Goal: Transaction & Acquisition: Purchase product/service

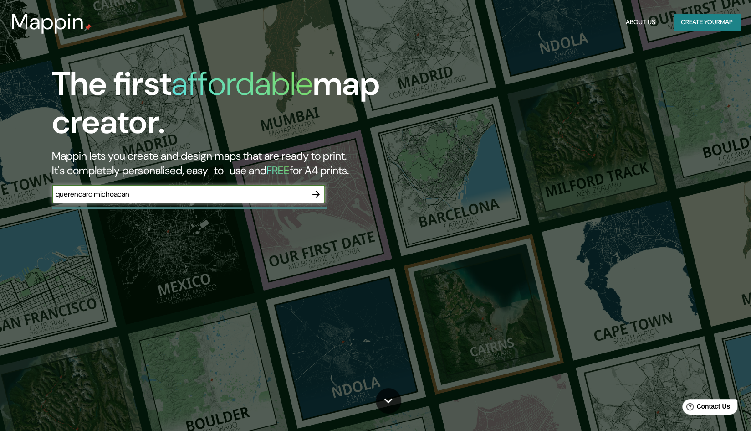
type input "querendaro michoacan"
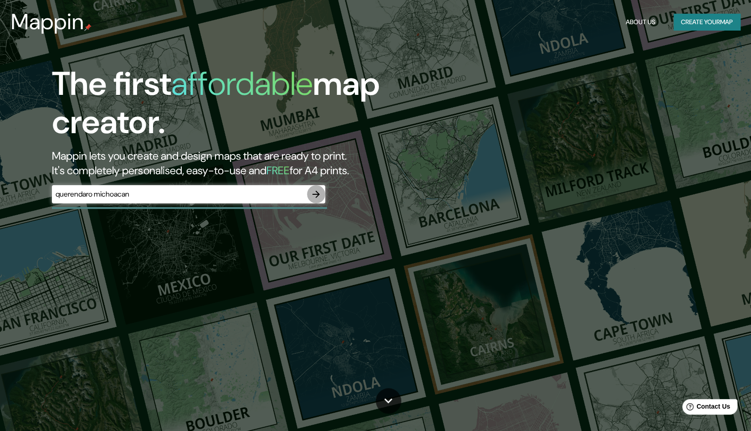
click at [313, 190] on icon "button" at bounding box center [316, 194] width 11 height 11
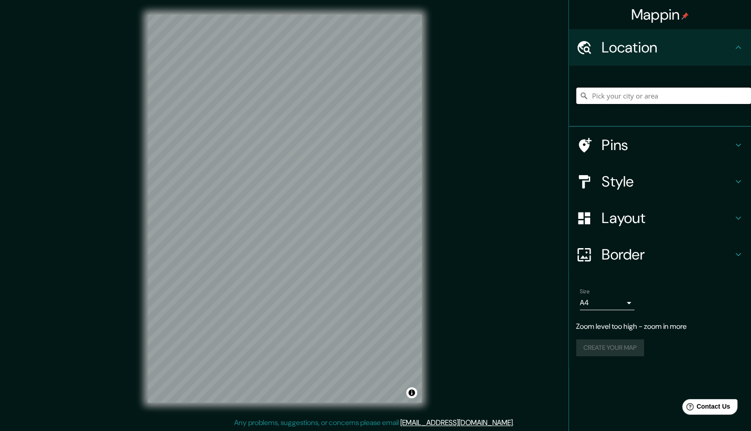
click at [670, 94] on input "Pick your city or area" at bounding box center [663, 95] width 175 height 16
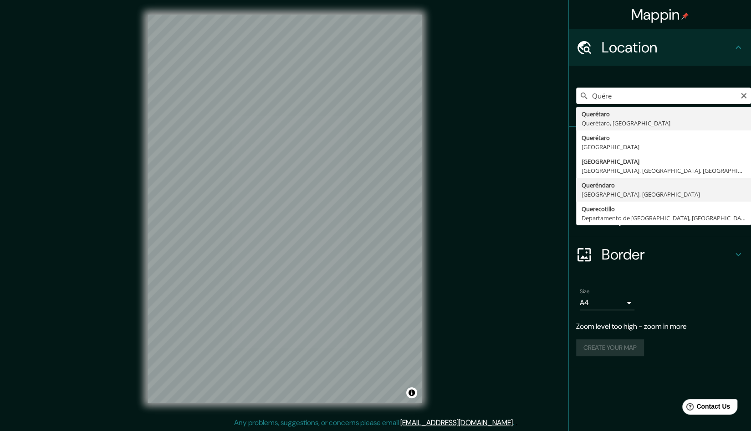
type input "Queréndaro, [GEOGRAPHIC_DATA], [GEOGRAPHIC_DATA]"
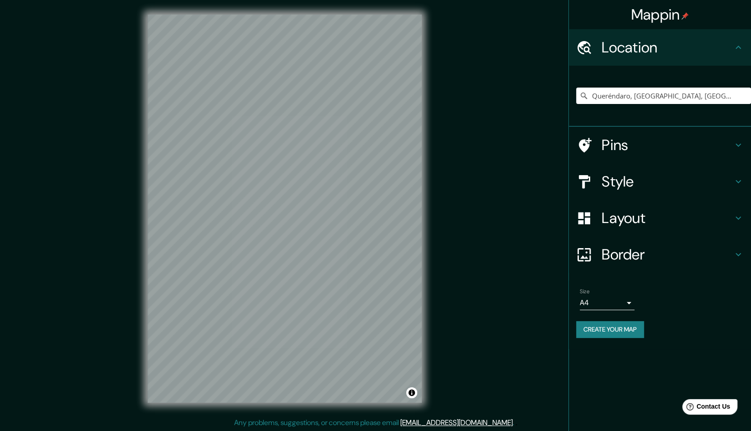
scroll to position [0, 0]
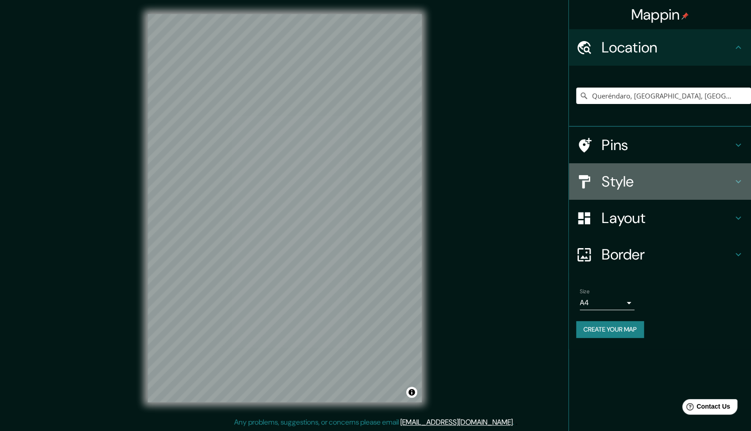
click at [729, 178] on h4 "Style" at bounding box center [667, 181] width 131 height 18
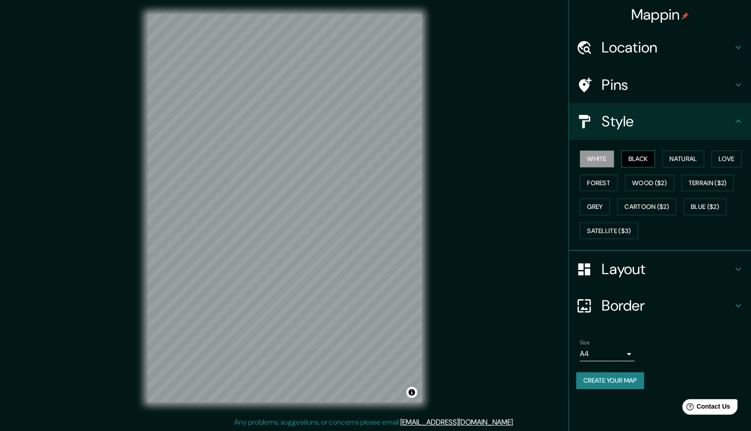
click at [636, 153] on button "Black" at bounding box center [639, 158] width 34 height 17
click at [673, 160] on button "Natural" at bounding box center [684, 158] width 42 height 17
click at [720, 161] on button "Love" at bounding box center [727, 158] width 30 height 17
click at [612, 176] on button "Forest" at bounding box center [599, 183] width 38 height 17
click at [646, 180] on button "Wood ($2)" at bounding box center [649, 183] width 49 height 17
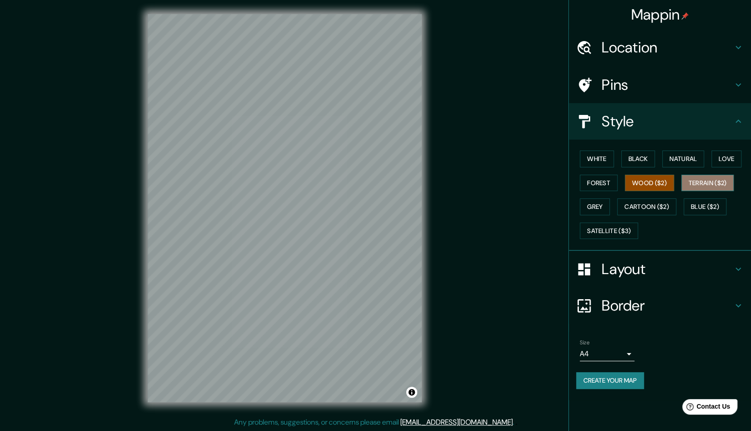
click at [710, 179] on button "Terrain ($2)" at bounding box center [708, 183] width 53 height 17
click at [602, 209] on button "Grey" at bounding box center [595, 206] width 30 height 17
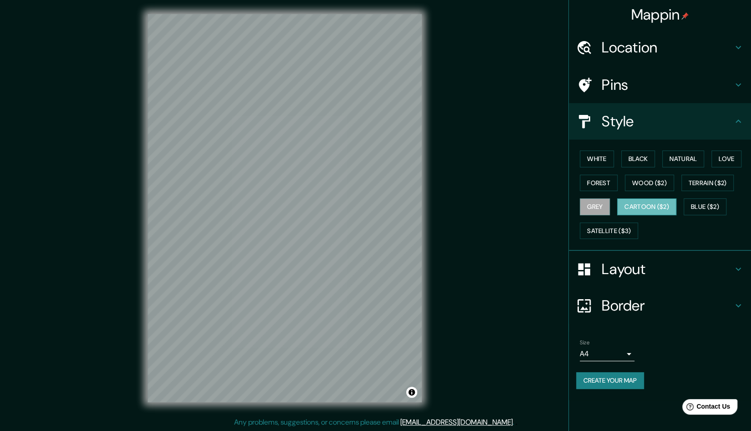
click at [657, 206] on button "Cartoon ($2)" at bounding box center [646, 206] width 59 height 17
drag, startPoint x: 699, startPoint y: 207, endPoint x: 678, endPoint y: 215, distance: 22.5
click at [700, 207] on button "Blue ($2)" at bounding box center [705, 206] width 43 height 17
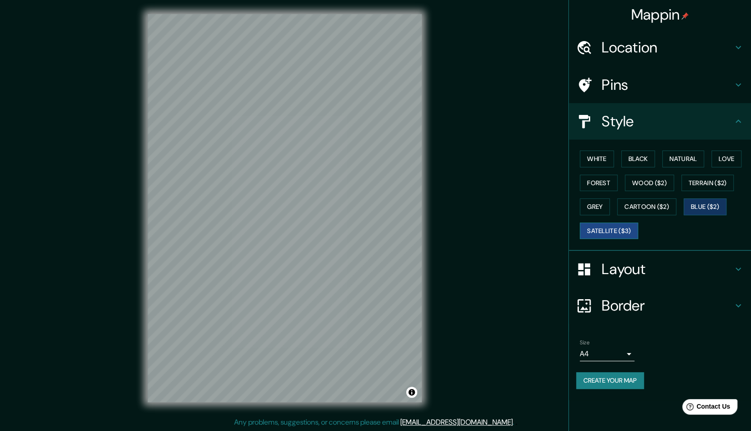
click at [603, 233] on button "Satellite ($3)" at bounding box center [609, 230] width 58 height 17
click at [592, 206] on button "Grey" at bounding box center [595, 206] width 30 height 17
click at [600, 229] on button "Satellite ($3)" at bounding box center [609, 230] width 58 height 17
click at [588, 203] on button "Grey" at bounding box center [595, 206] width 30 height 17
click at [594, 229] on button "Satellite ($3)" at bounding box center [609, 230] width 58 height 17
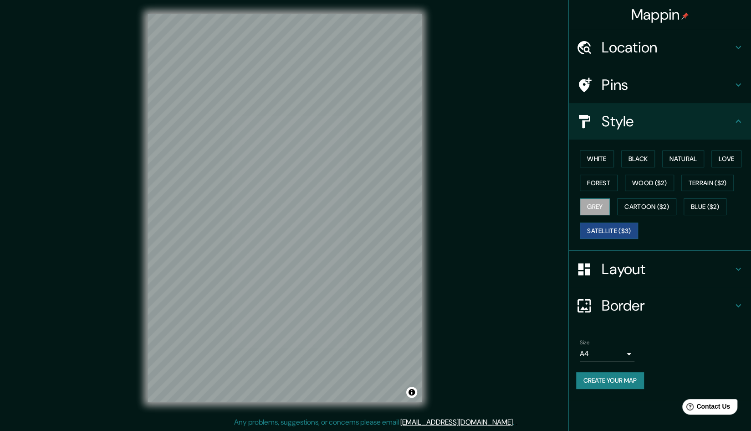
click at [589, 200] on button "Grey" at bounding box center [595, 206] width 30 height 17
click at [599, 231] on button "Satellite ($3)" at bounding box center [609, 230] width 58 height 17
click at [599, 206] on button "Grey" at bounding box center [595, 206] width 30 height 17
click at [599, 165] on button "White" at bounding box center [597, 158] width 34 height 17
click at [638, 164] on button "Black" at bounding box center [639, 158] width 34 height 17
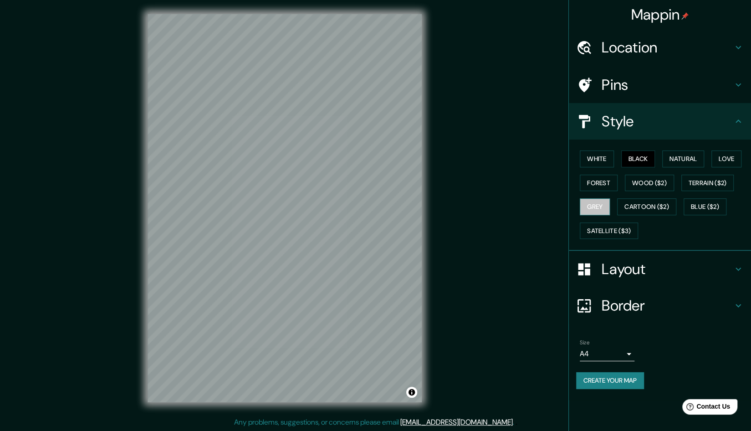
click at [597, 201] on button "Grey" at bounding box center [595, 206] width 30 height 17
click at [602, 157] on button "White" at bounding box center [597, 158] width 34 height 17
click at [632, 160] on button "Black" at bounding box center [639, 158] width 34 height 17
click at [589, 380] on button "Create your map" at bounding box center [610, 380] width 68 height 17
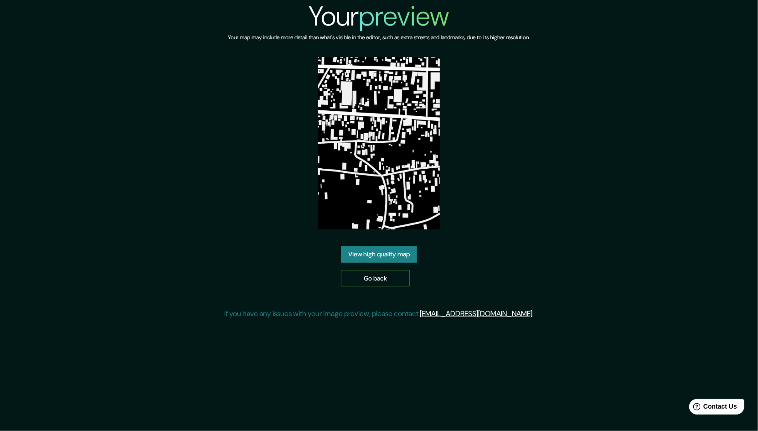
click at [380, 281] on link "Go back" at bounding box center [375, 278] width 69 height 17
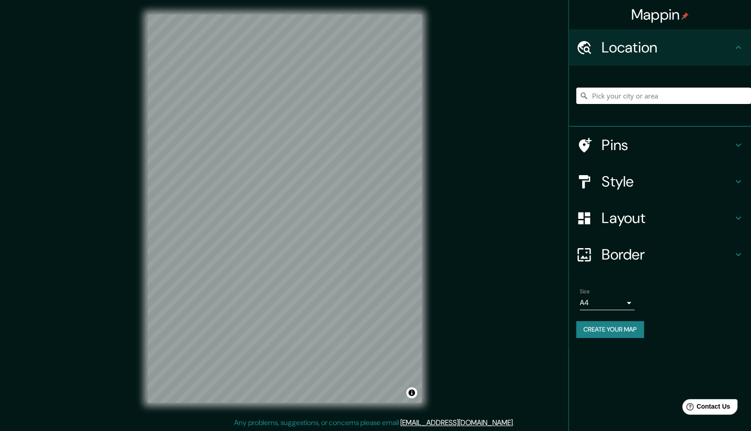
click at [658, 94] on input "Pick your city or area" at bounding box center [663, 95] width 175 height 16
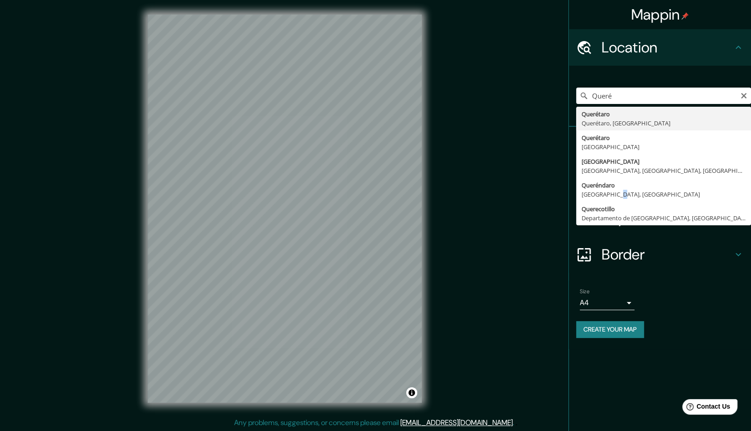
type input "Queréndaro, [GEOGRAPHIC_DATA], [GEOGRAPHIC_DATA]"
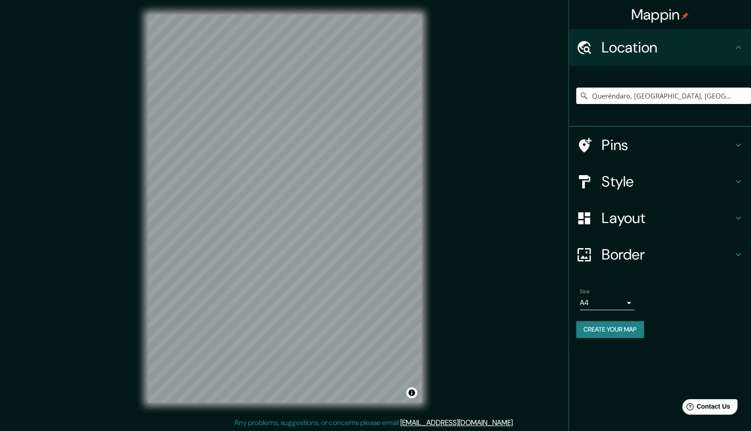
click at [643, 184] on h4 "Style" at bounding box center [667, 181] width 131 height 18
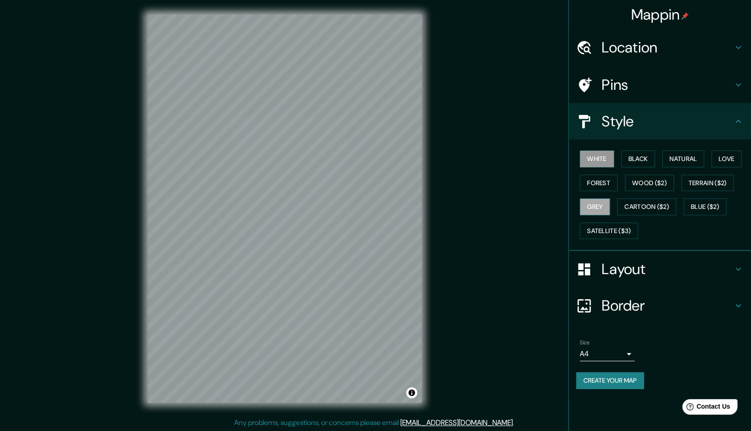
click at [598, 200] on button "Grey" at bounding box center [595, 206] width 30 height 17
click at [625, 384] on button "Create your map" at bounding box center [610, 380] width 68 height 17
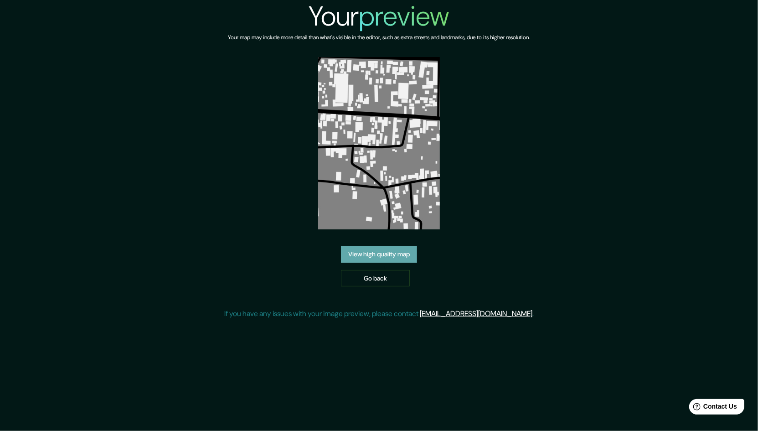
click at [407, 254] on link "View high quality map" at bounding box center [379, 254] width 76 height 17
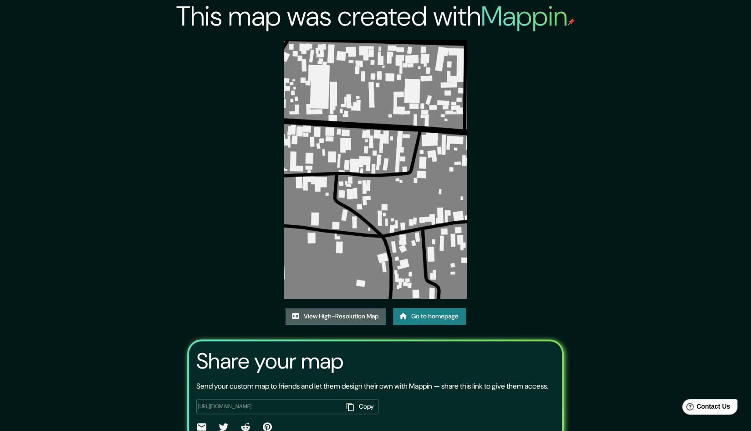
click at [327, 315] on link "View High-Resolution Map" at bounding box center [336, 316] width 100 height 17
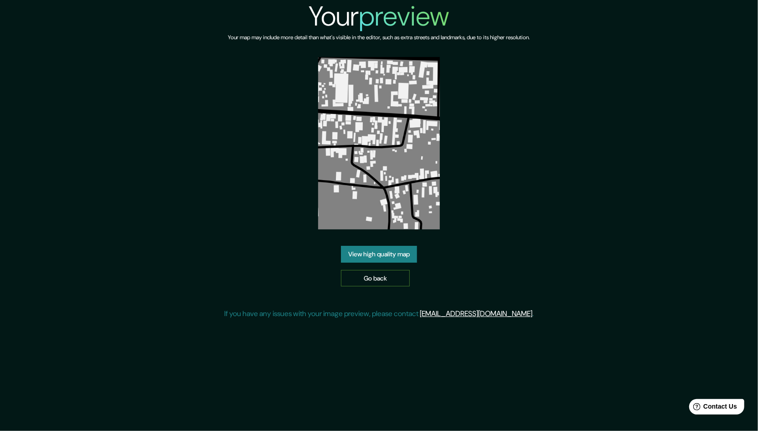
click at [364, 282] on link "Go back" at bounding box center [375, 278] width 69 height 17
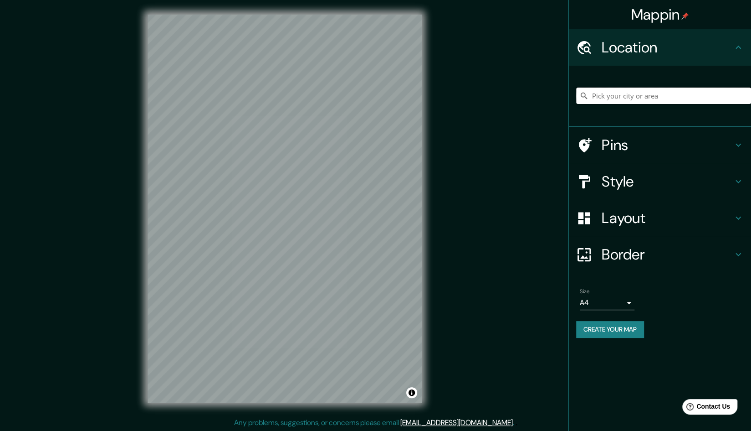
click at [624, 96] on input "Pick your city or area" at bounding box center [663, 95] width 175 height 16
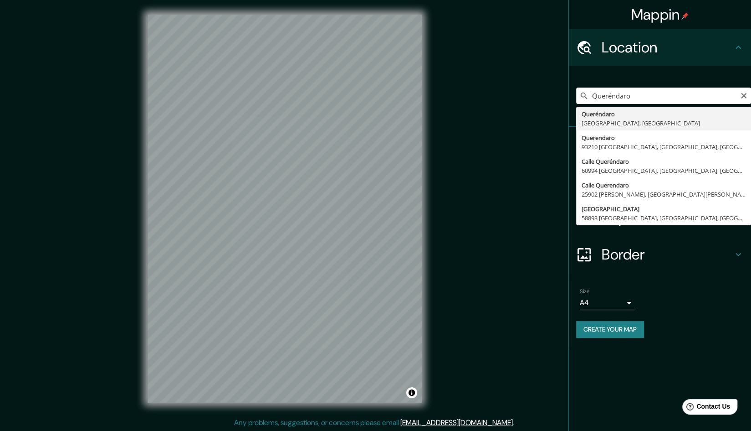
type input "Queréndaro, [GEOGRAPHIC_DATA], [GEOGRAPHIC_DATA]"
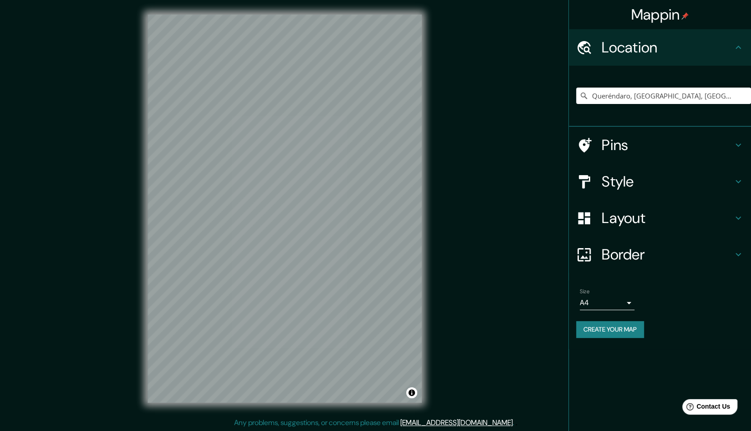
click at [731, 182] on h4 "Style" at bounding box center [667, 181] width 131 height 18
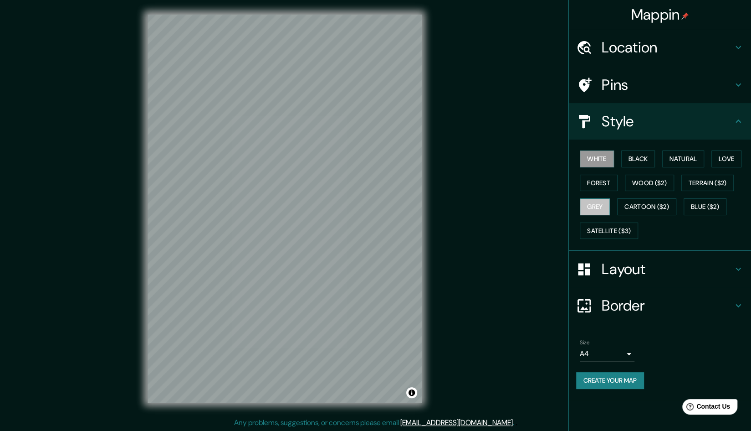
click at [592, 201] on button "Grey" at bounding box center [595, 206] width 30 height 17
click at [587, 382] on button "Create your map" at bounding box center [610, 380] width 68 height 17
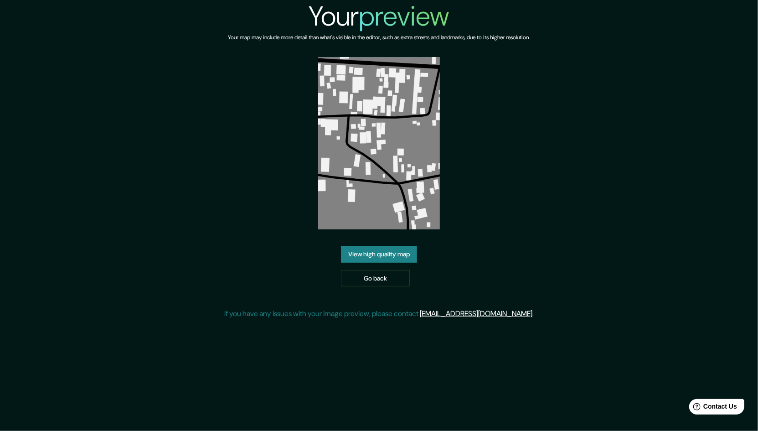
click at [357, 257] on link "View high quality map" at bounding box center [379, 254] width 76 height 17
